Goal: Find specific page/section: Find specific page/section

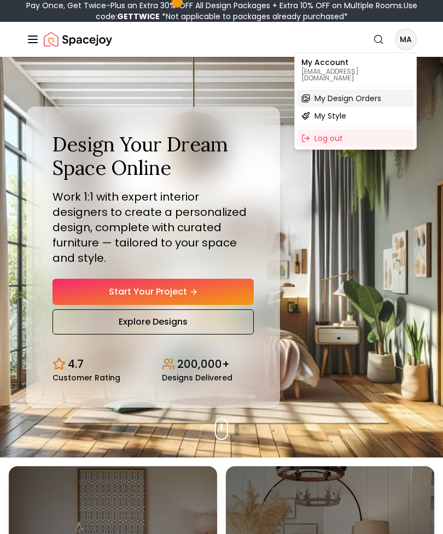
click at [333, 94] on span "My Design Orders" at bounding box center [348, 98] width 67 height 11
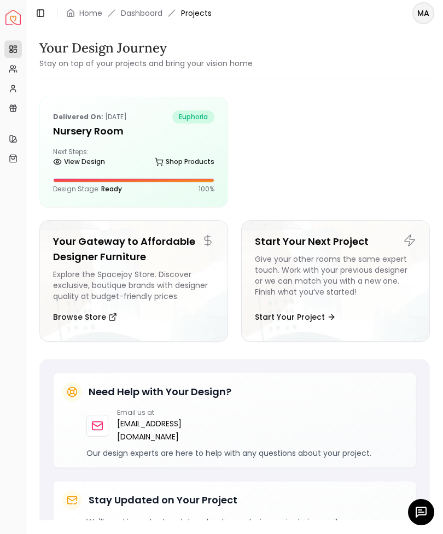
click at [68, 135] on h5 "Nursery Room" at bounding box center [133, 131] width 161 height 15
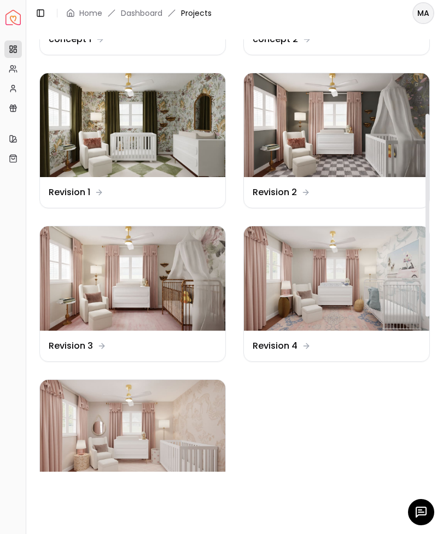
scroll to position [190, 0]
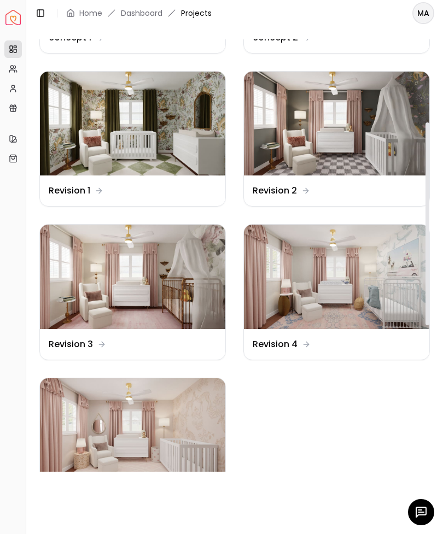
click at [406, 255] on img at bounding box center [336, 277] width 185 height 104
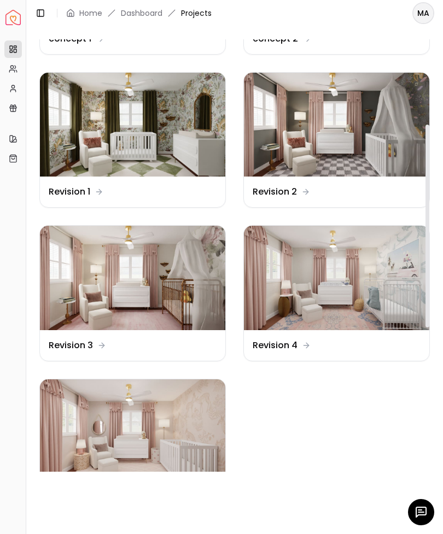
scroll to position [195, 0]
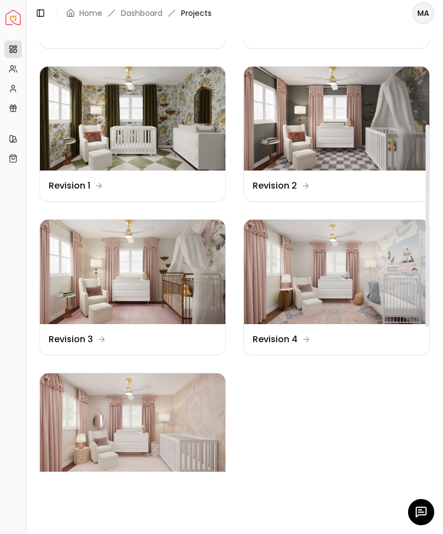
click at [89, 439] on img at bounding box center [132, 426] width 185 height 104
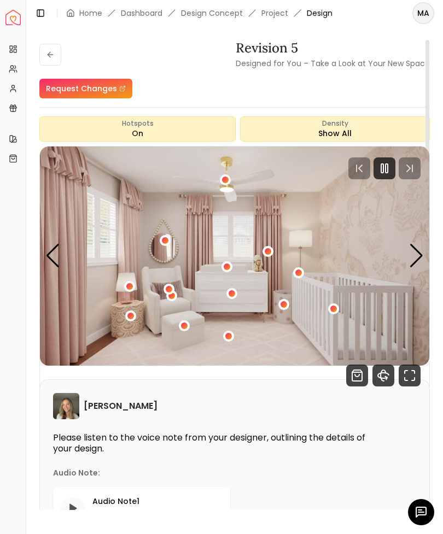
click at [387, 379] on icon "360 View" at bounding box center [386, 377] width 2 height 3
click at [52, 53] on icon at bounding box center [50, 54] width 9 height 9
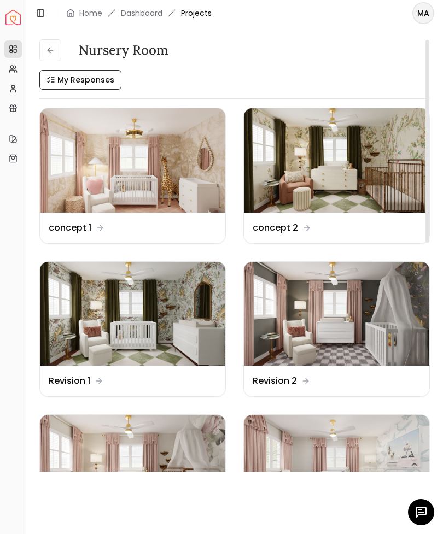
click at [126, 454] on img at bounding box center [132, 467] width 185 height 104
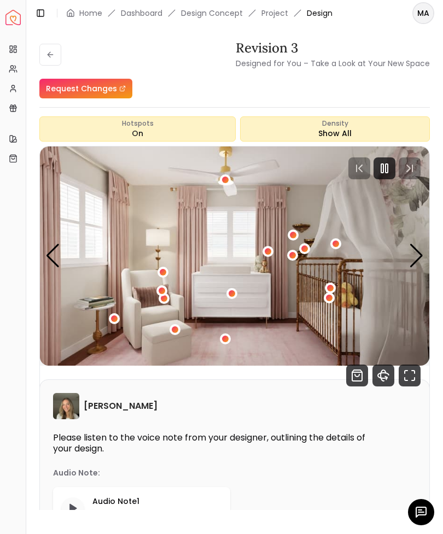
click at [379, 376] on icon "360 View" at bounding box center [383, 375] width 11 height 5
click at [408, 374] on icon "Fullscreen" at bounding box center [410, 376] width 22 height 22
